Goal: Information Seeking & Learning: Learn about a topic

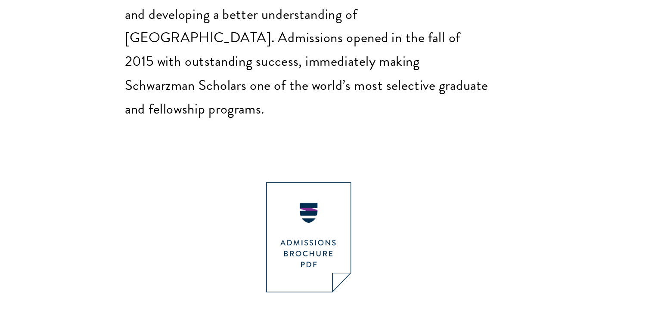
scroll to position [795, 0]
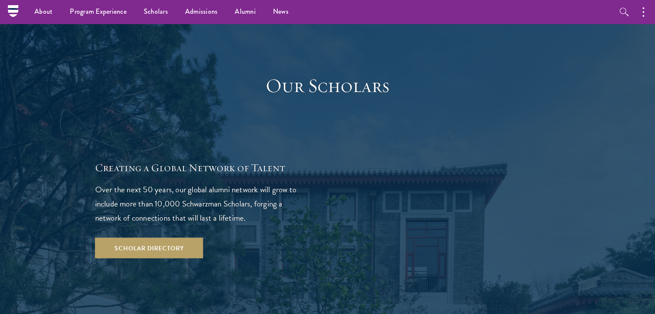
scroll to position [1457, 0]
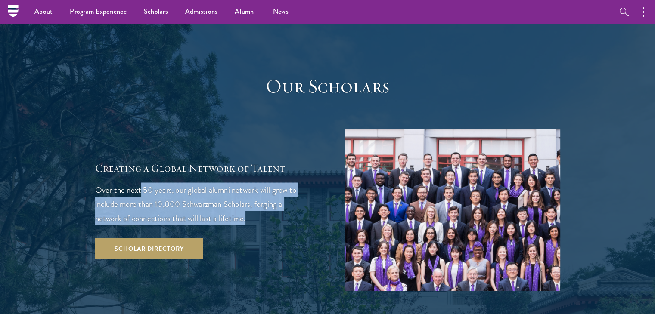
drag, startPoint x: 141, startPoint y: 140, endPoint x: 248, endPoint y: 165, distance: 109.7
click at [248, 183] on p "Over the next 50 years, our global alumni network will grow to include more tha…" at bounding box center [202, 204] width 215 height 43
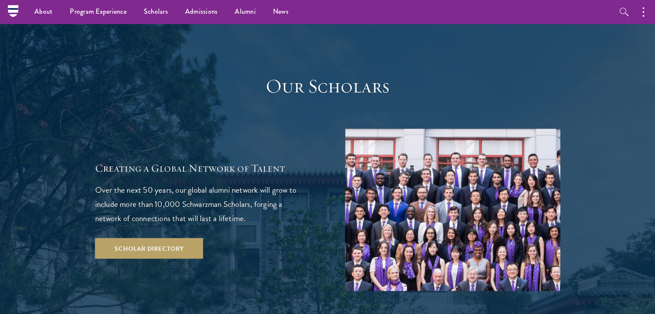
drag, startPoint x: 248, startPoint y: 165, endPoint x: 256, endPoint y: 168, distance: 8.7
click at [256, 183] on p "Over the next 50 years, our global alumni network will grow to include more tha…" at bounding box center [202, 204] width 215 height 43
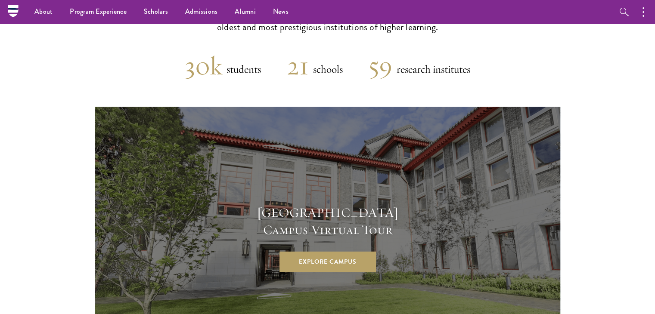
scroll to position [2206, 0]
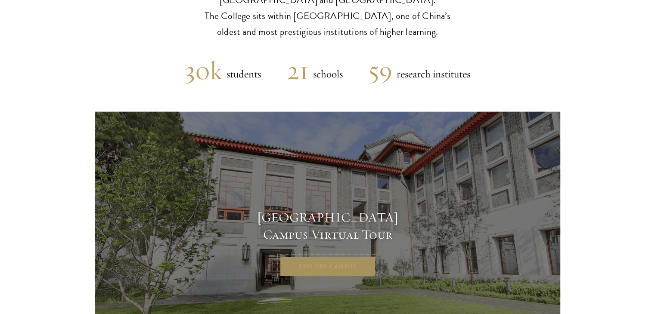
click at [330, 257] on link "Explore Campus" at bounding box center [328, 267] width 96 height 21
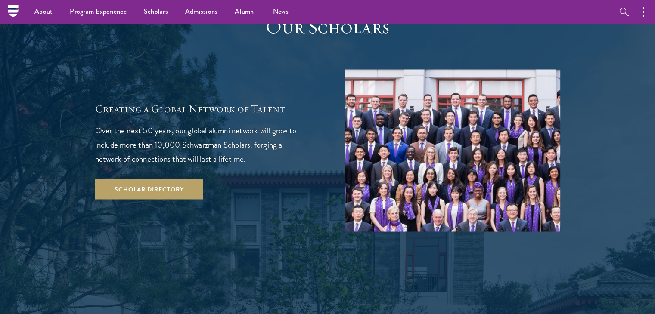
scroll to position [1516, 0]
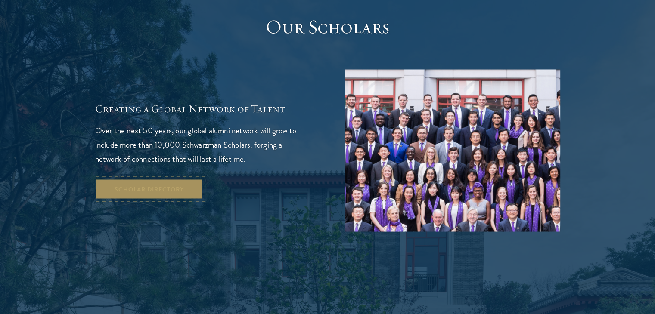
click at [172, 179] on link "Scholar Directory" at bounding box center [149, 189] width 108 height 21
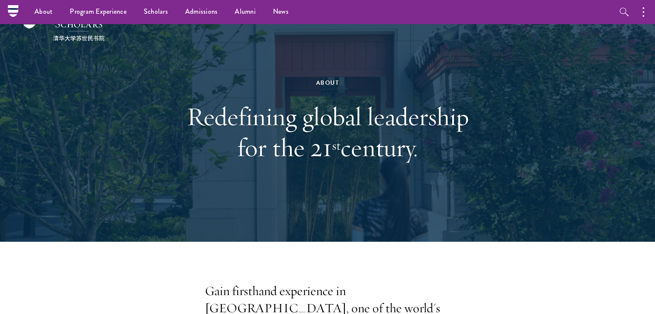
scroll to position [0, 0]
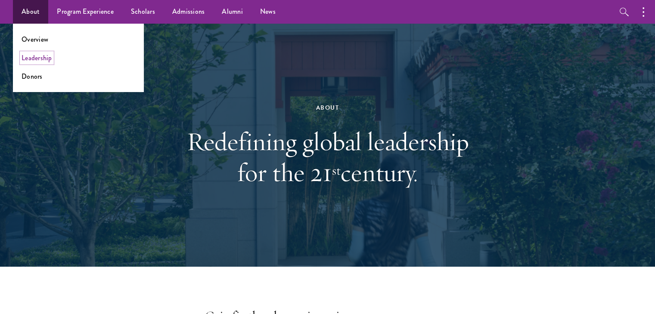
click at [43, 62] on link "Leadership" at bounding box center [37, 58] width 31 height 10
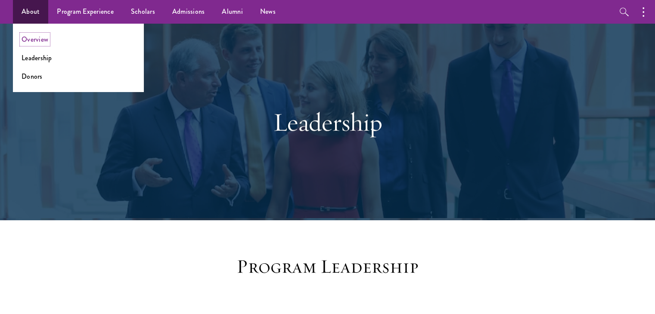
click at [43, 38] on link "Overview" at bounding box center [35, 39] width 27 height 10
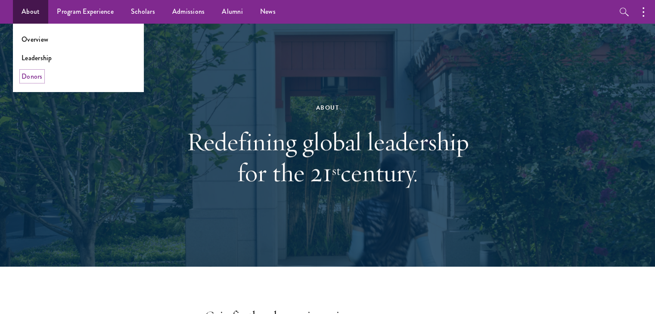
click at [41, 81] on link "Donors" at bounding box center [32, 76] width 21 height 10
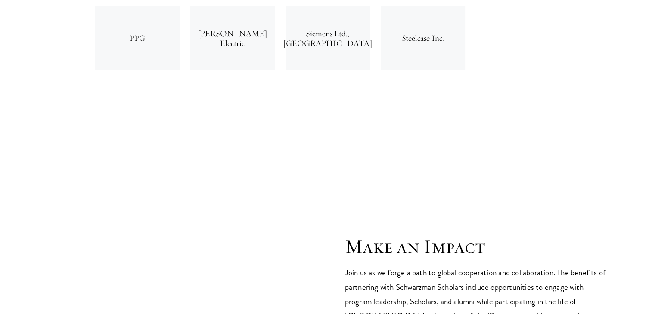
scroll to position [3622, 0]
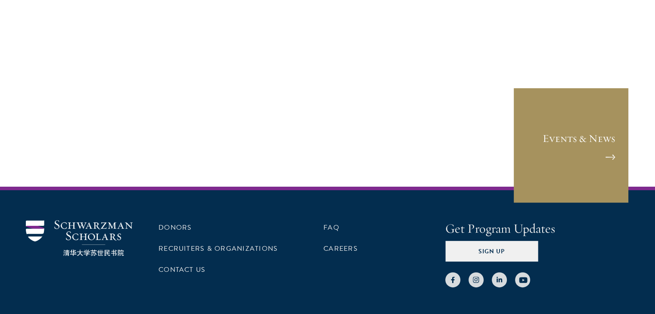
click at [551, 100] on link "Events & News" at bounding box center [571, 145] width 116 height 116
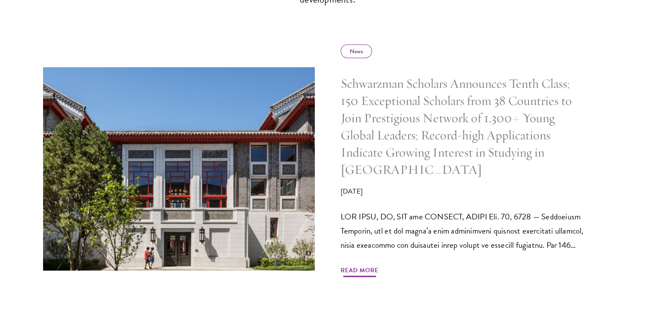
scroll to position [394, 0]
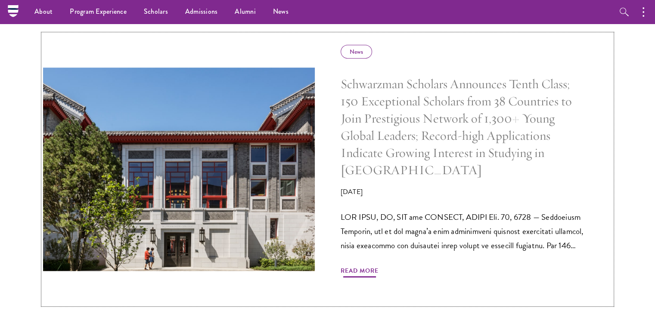
click at [424, 145] on h5 "Schwarzman Scholars Announces Tenth Class; 150 Exceptional Scholars from 38 Cou…" at bounding box center [464, 127] width 246 height 103
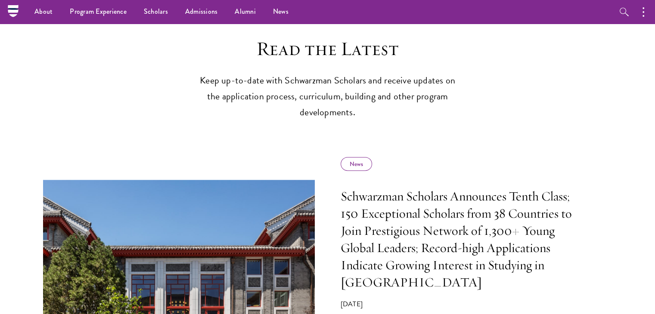
scroll to position [0, 0]
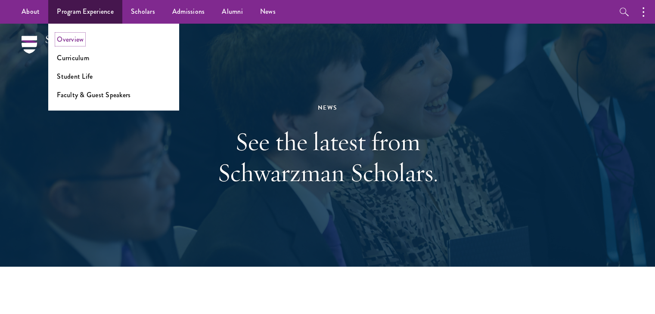
click at [77, 39] on link "Overview" at bounding box center [70, 39] width 27 height 10
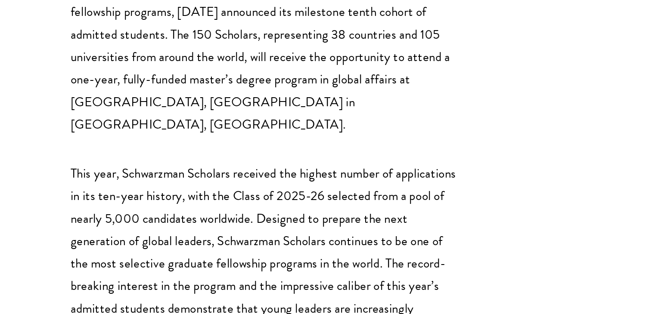
scroll to position [457, 0]
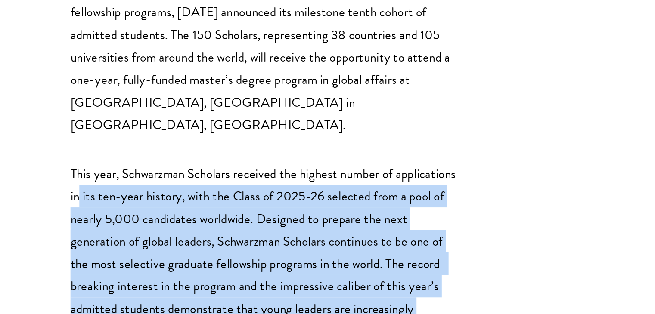
drag, startPoint x: 140, startPoint y: 165, endPoint x: 309, endPoint y: 248, distance: 188.2
click at [309, 248] on p "This year, Schwarzman Scholars received the highest number of applications in i…" at bounding box center [217, 277] width 245 height 128
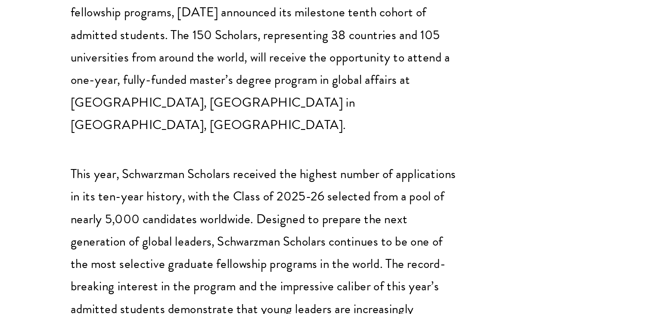
click at [312, 253] on p "This year, Schwarzman Scholars received the highest number of applications in i…" at bounding box center [217, 277] width 245 height 128
drag, startPoint x: 312, startPoint y: 253, endPoint x: 348, endPoint y: 255, distance: 36.6
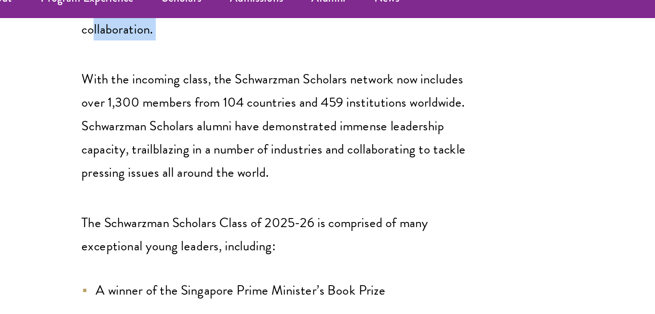
scroll to position [760, 0]
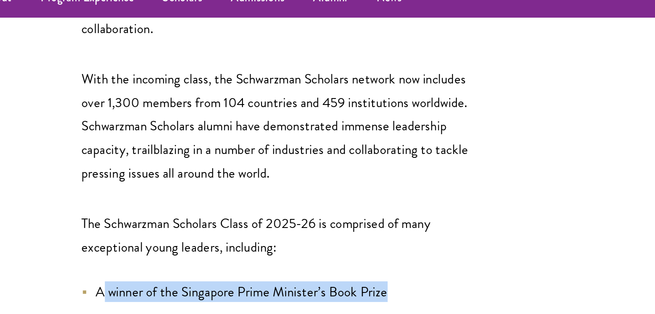
drag, startPoint x: 107, startPoint y: 109, endPoint x: 287, endPoint y: 89, distance: 180.7
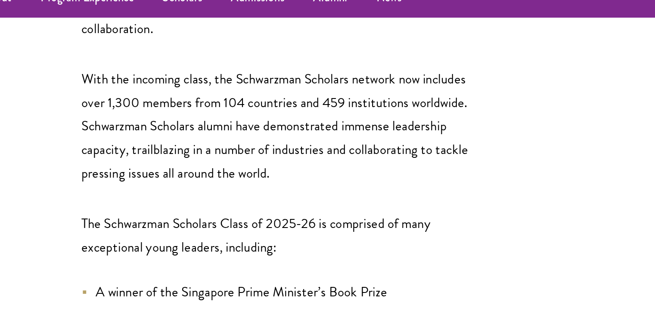
drag, startPoint x: 101, startPoint y: 132, endPoint x: 248, endPoint y: 137, distance: 147.8
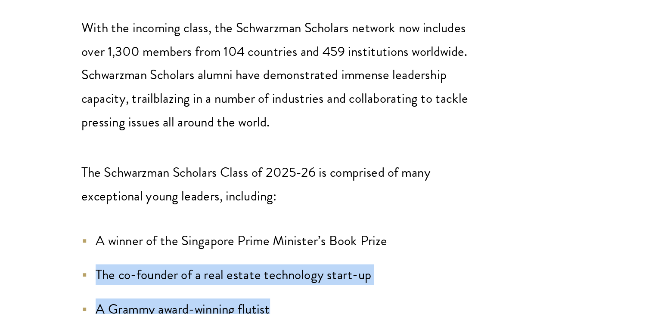
click at [124, 225] on li "A Grammy award-winning flutist" at bounding box center [217, 231] width 245 height 12
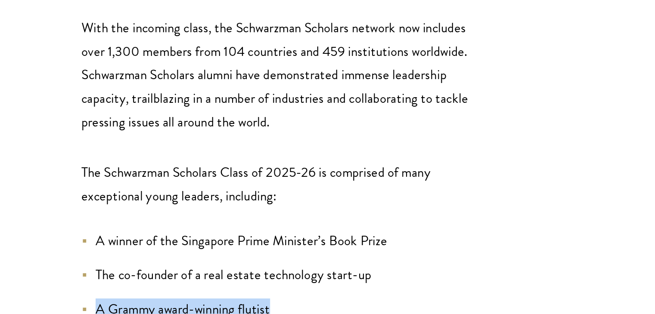
drag, startPoint x: 95, startPoint y: 152, endPoint x: 224, endPoint y: 150, distance: 128.4
click at [224, 225] on li "A Grammy award-winning flutist" at bounding box center [217, 231] width 245 height 12
click at [208, 225] on li "A Grammy award-winning flutist" at bounding box center [217, 231] width 245 height 12
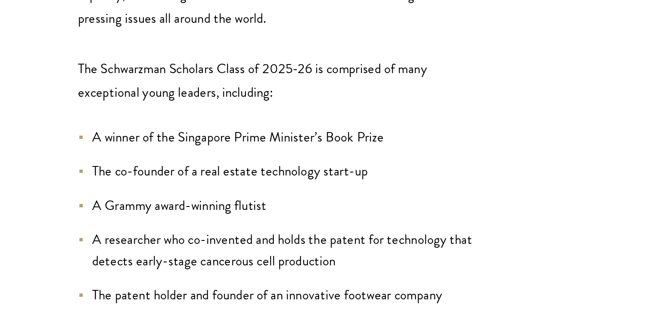
drag, startPoint x: 100, startPoint y: 227, endPoint x: 332, endPoint y: 230, distance: 231.7
click at [332, 300] on li "An archaeologist who has worked on major historical projects in [GEOGRAPHIC_DAT…" at bounding box center [217, 312] width 245 height 25
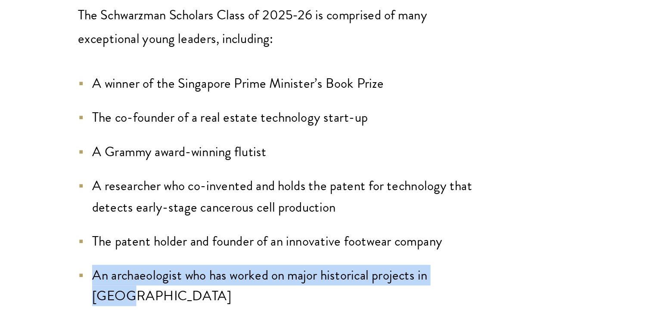
scroll to position [776, 0]
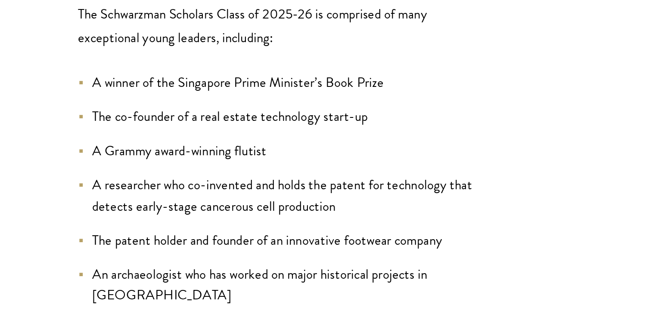
drag, startPoint x: 174, startPoint y: 249, endPoint x: 176, endPoint y: 266, distance: 16.9
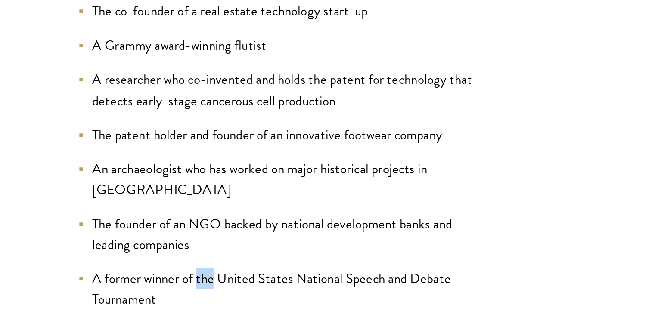
scroll to position [841, 0]
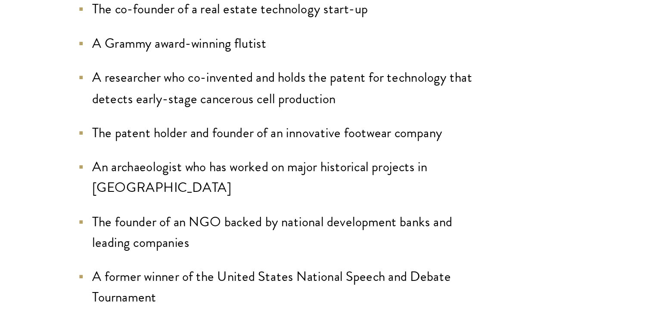
drag, startPoint x: 105, startPoint y: 230, endPoint x: 221, endPoint y: 228, distance: 115.9
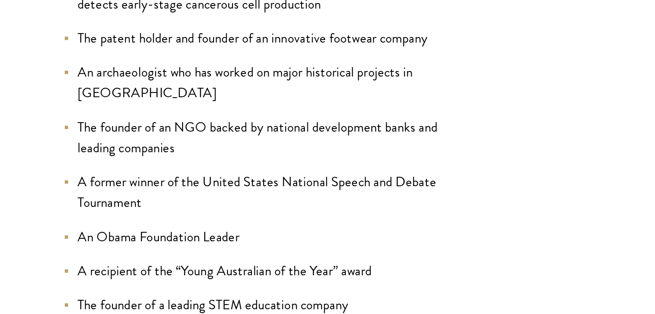
scroll to position [899, 0]
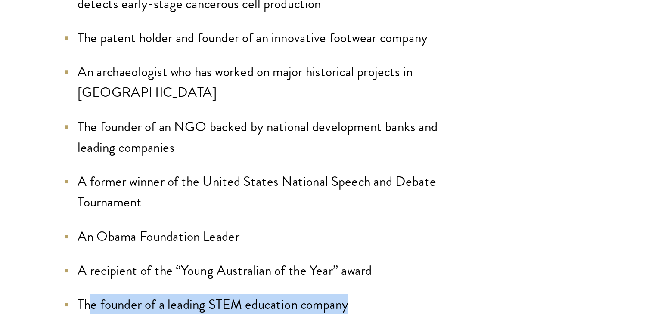
drag, startPoint x: 110, startPoint y: 214, endPoint x: 311, endPoint y: 217, distance: 200.7
click at [311, 302] on li "The founder of a leading STEM education company" at bounding box center [217, 308] width 245 height 12
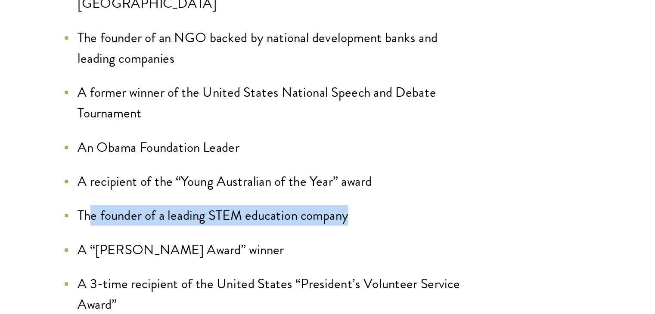
scroll to position [953, 0]
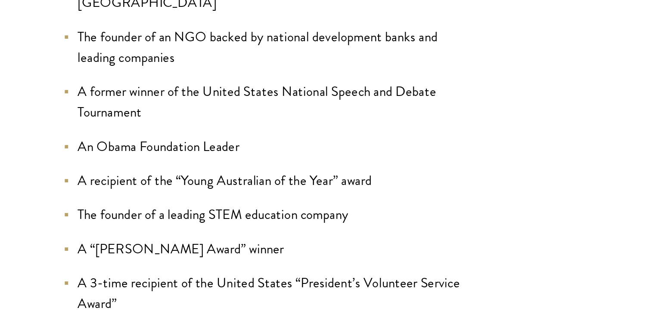
click at [171, 289] on li "A 3-time recipient of the United States “President’s Volunteer Service Award”" at bounding box center [217, 301] width 245 height 25
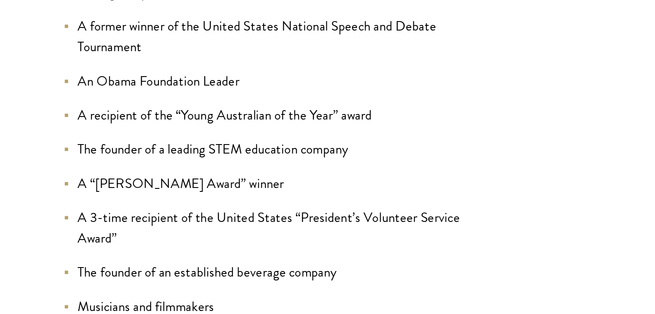
scroll to position [997, 0]
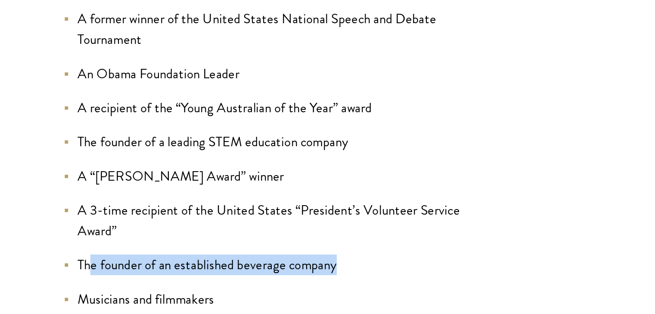
drag, startPoint x: 112, startPoint y: 194, endPoint x: 266, endPoint y: 180, distance: 154.8
click at [266, 180] on ul "A winner of the Singapore Prime Minister’s Book Prize The co-founder of a real …" at bounding box center [217, 150] width 245 height 406
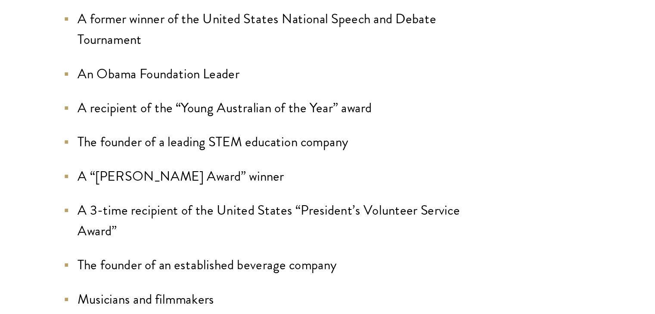
click at [219, 299] on li "Musicians and filmmakers" at bounding box center [217, 305] width 245 height 12
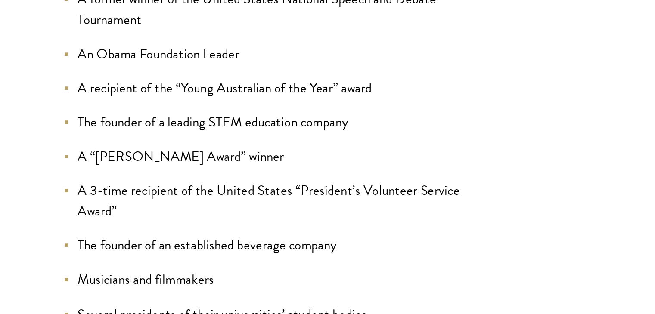
scroll to position [1010, 0]
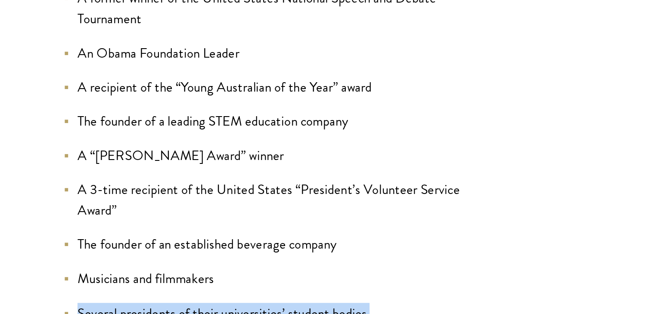
drag, startPoint x: 105, startPoint y: 220, endPoint x: 286, endPoint y: 237, distance: 182.6
click at [286, 237] on ul "A winner of the Singapore Prime Minister’s Book Prize The co-founder of a real …" at bounding box center [217, 137] width 245 height 406
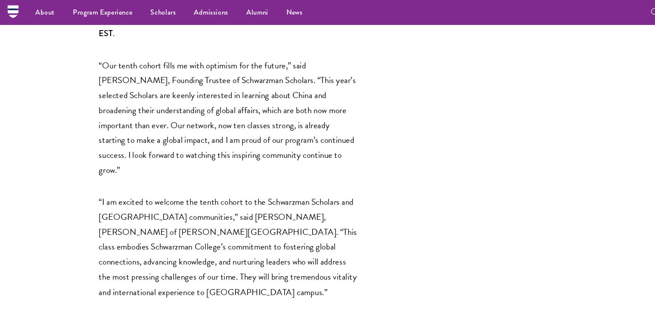
scroll to position [1345, 0]
